Goal: Complete application form: Complete application form

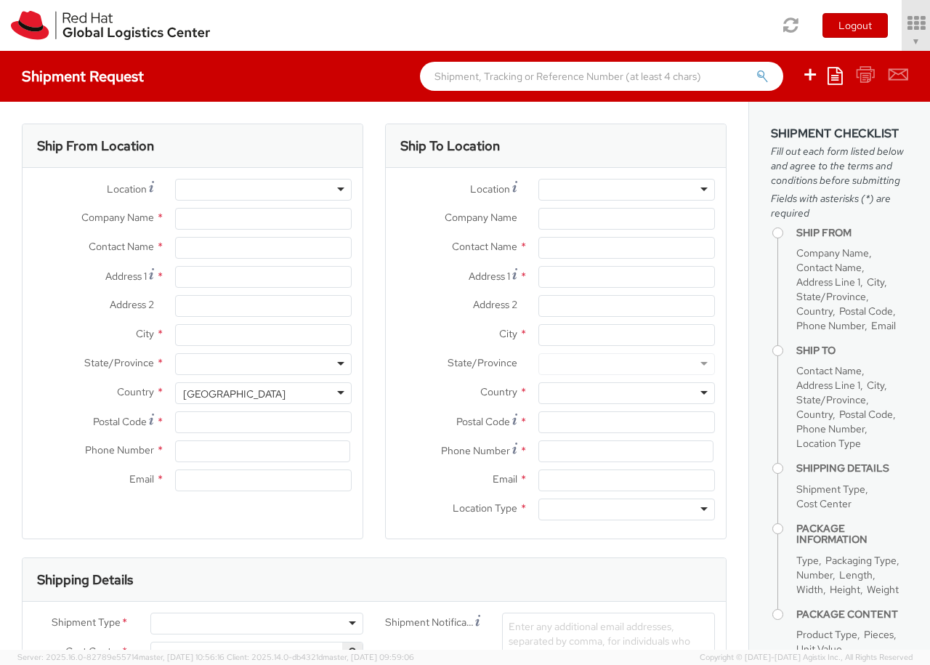
select select "850"
select select
type input "Red Hat Czech s.r.o."
type input "[PERSON_NAME]"
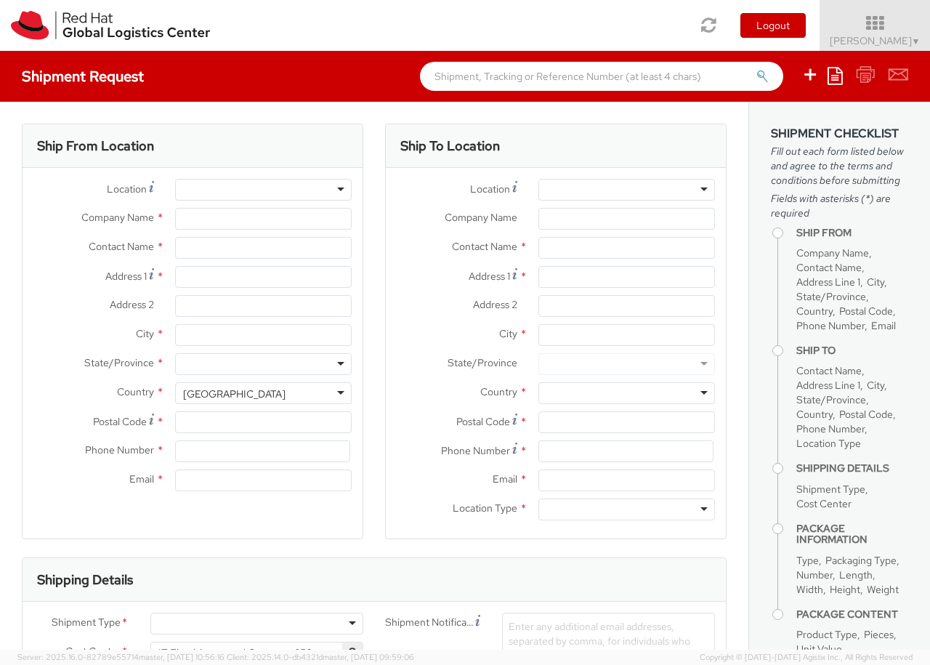
type input "Purkynova 647/111"
type input "[GEOGRAPHIC_DATA]"
type input "621 00"
type input "420 532 294 555"
type input "[EMAIL_ADDRESS][DOMAIN_NAME]"
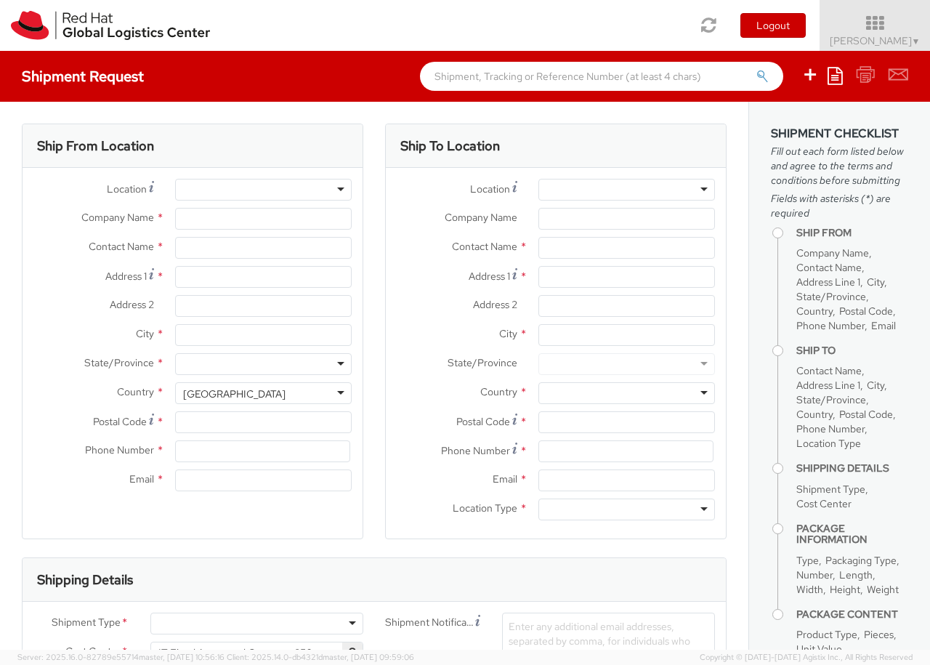
select select "CM"
select select "KGS"
